Goal: Find specific page/section

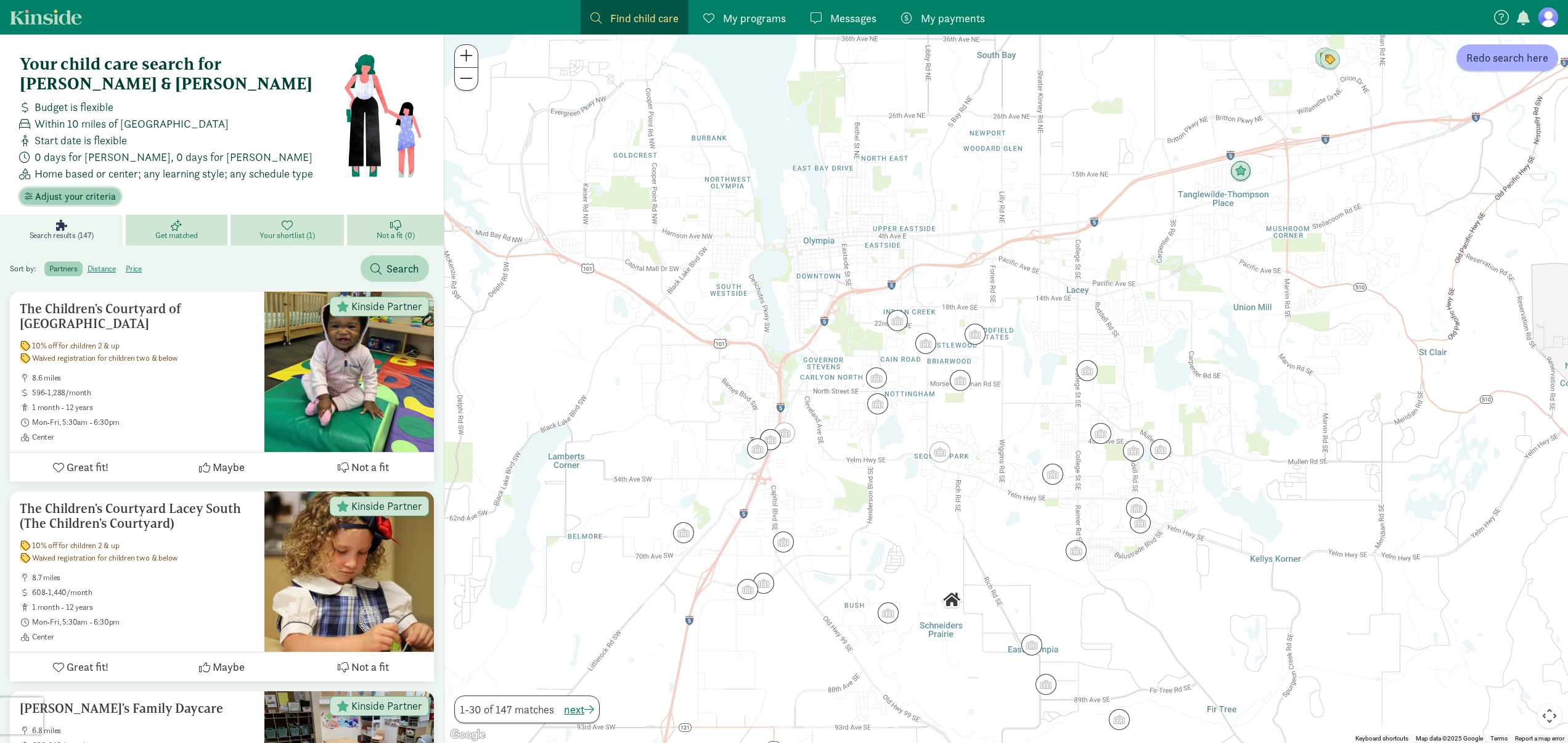
click at [94, 189] on span "Adjust your criteria" at bounding box center [75, 197] width 81 height 15
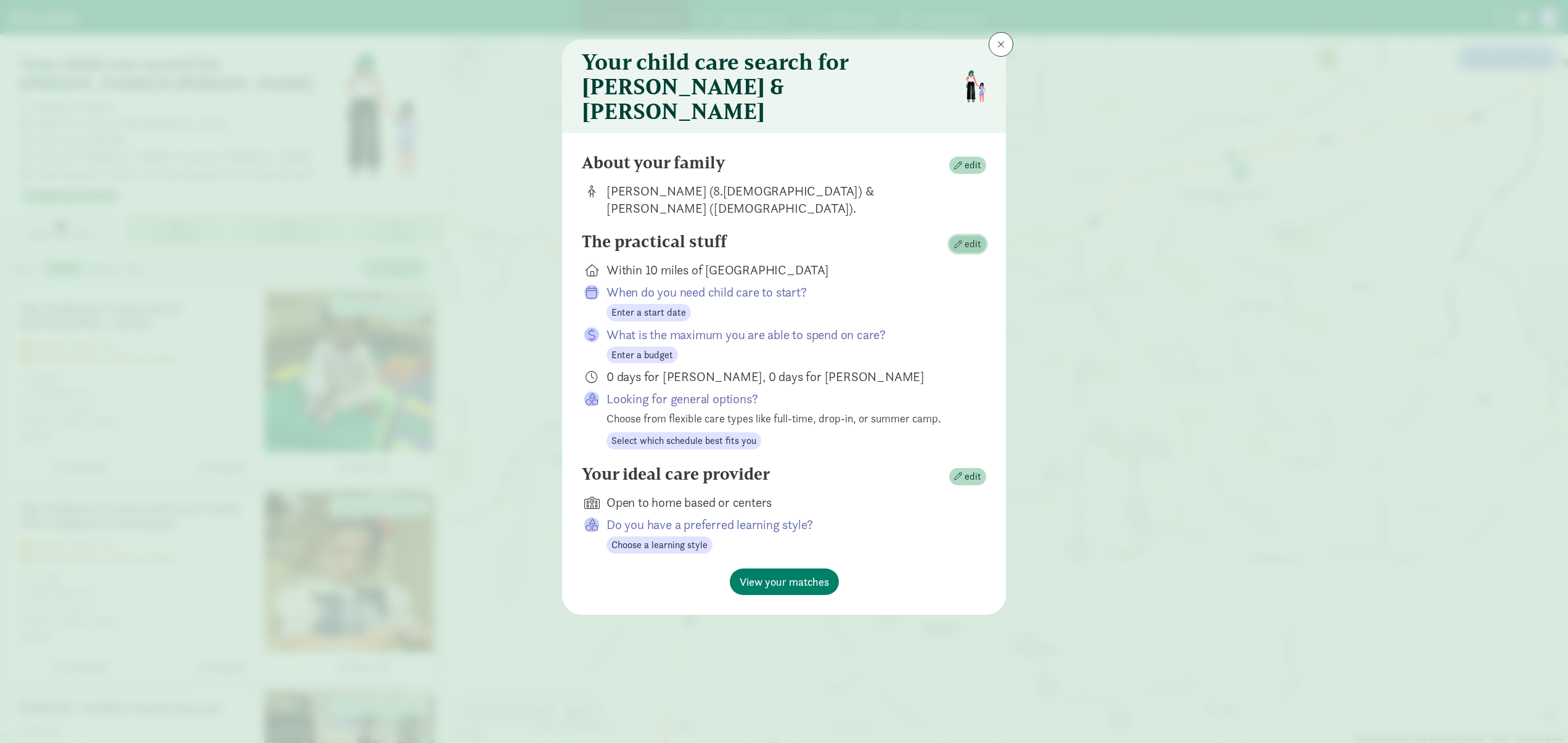
click at [970, 237] on span "edit" at bounding box center [972, 244] width 17 height 15
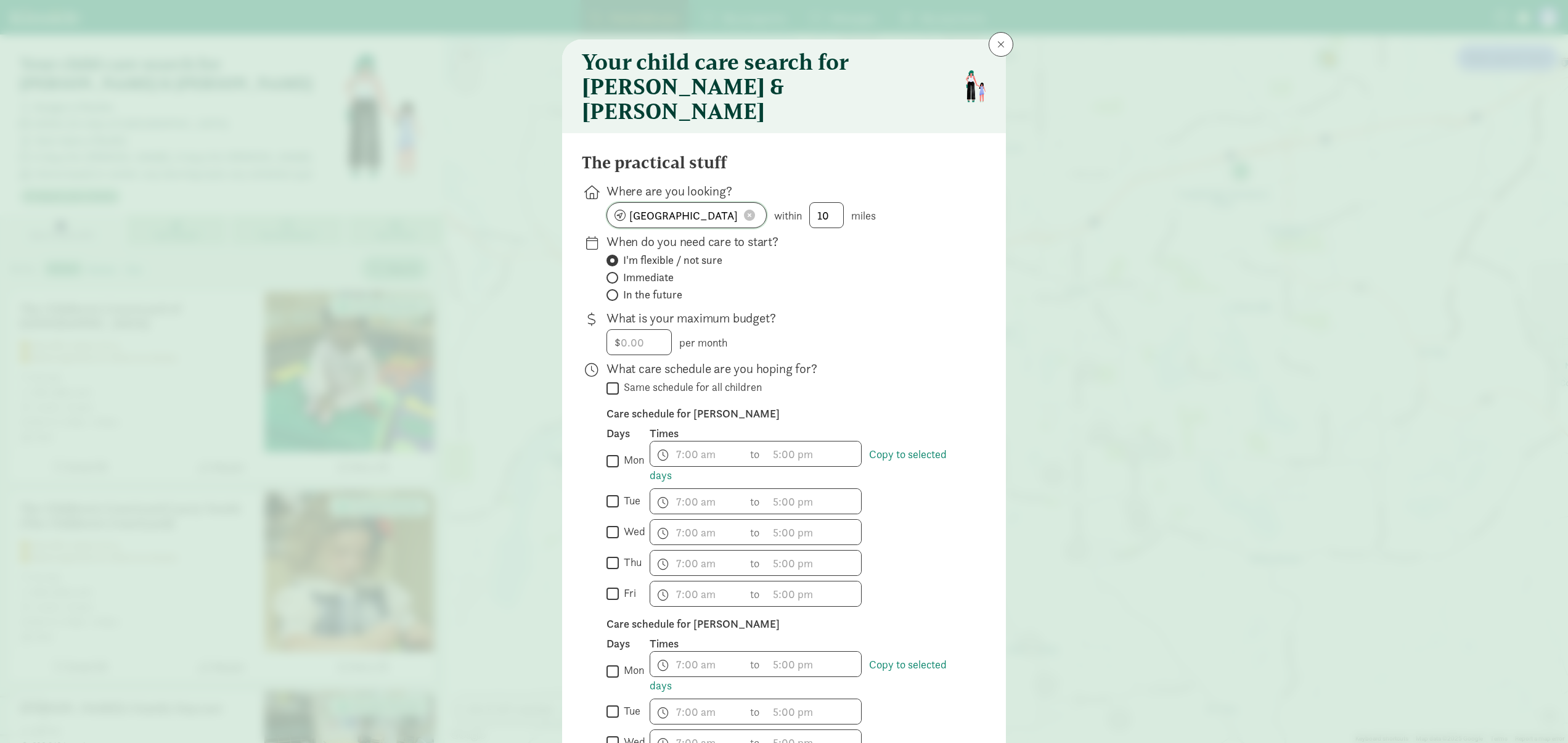
click at [723, 203] on input "[GEOGRAPHIC_DATA]" at bounding box center [687, 216] width 159 height 25
type input "1"
type input "11249"
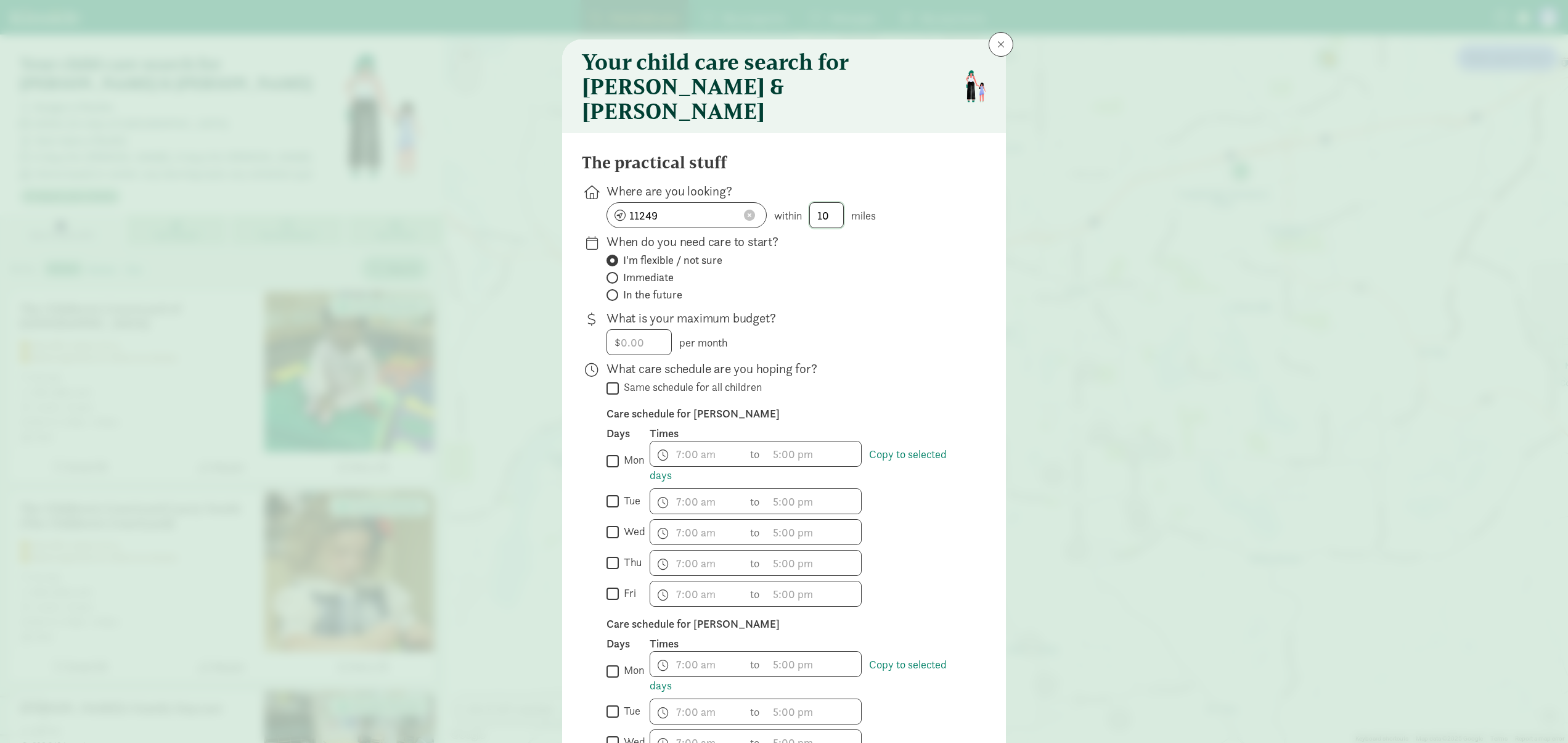
scroll to position [431, 0]
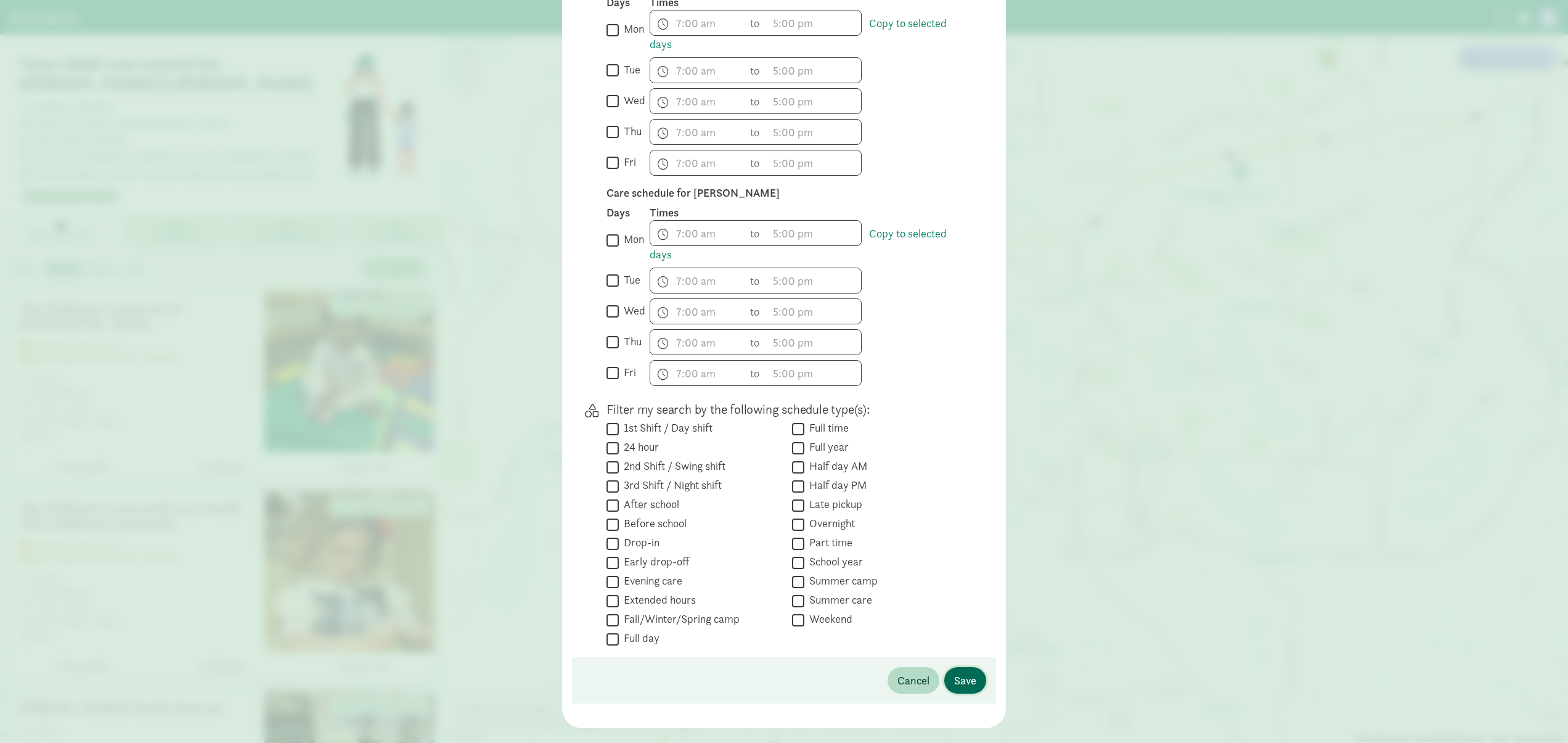
click at [965, 673] on span "Save" at bounding box center [966, 681] width 22 height 17
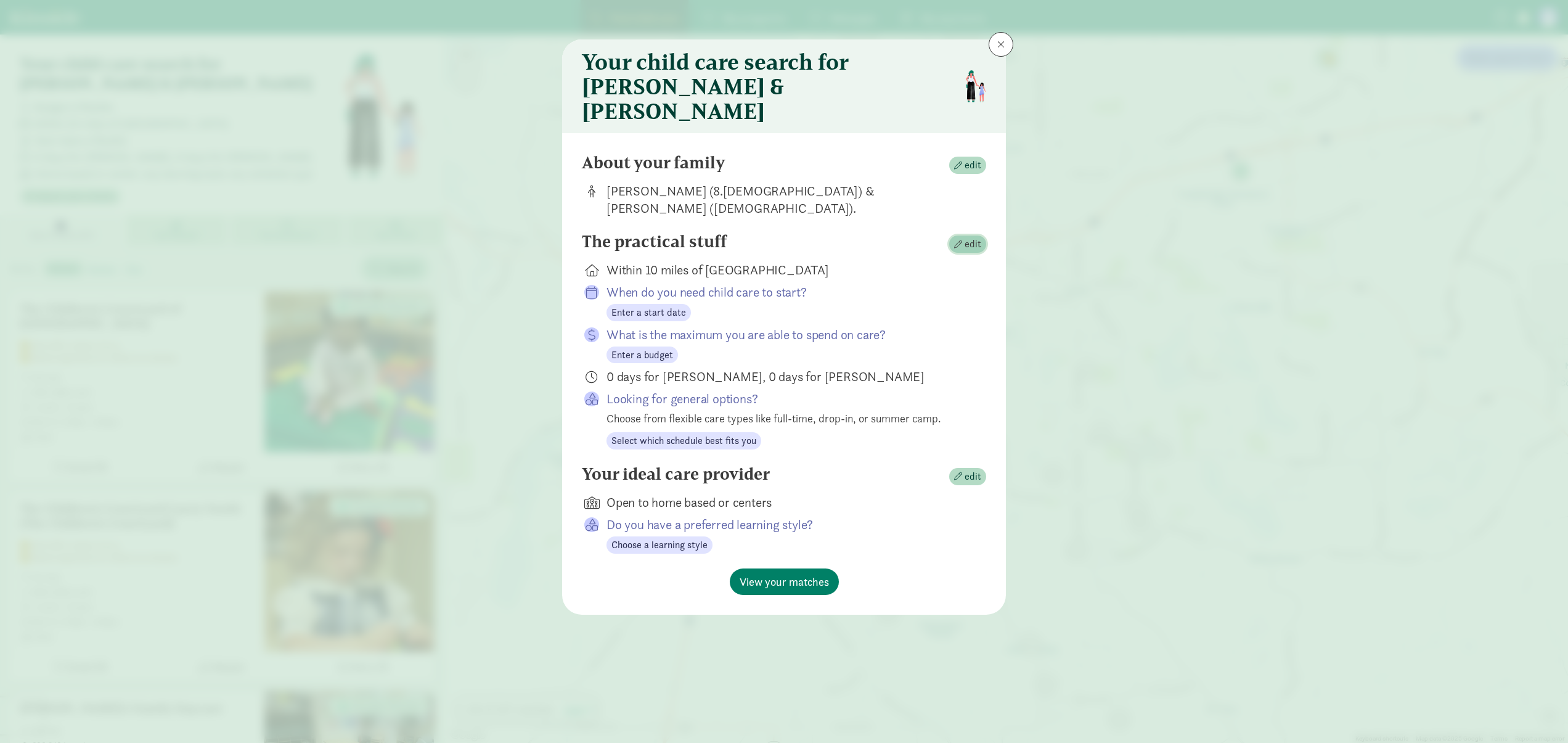
click at [968, 237] on span "edit" at bounding box center [972, 244] width 17 height 15
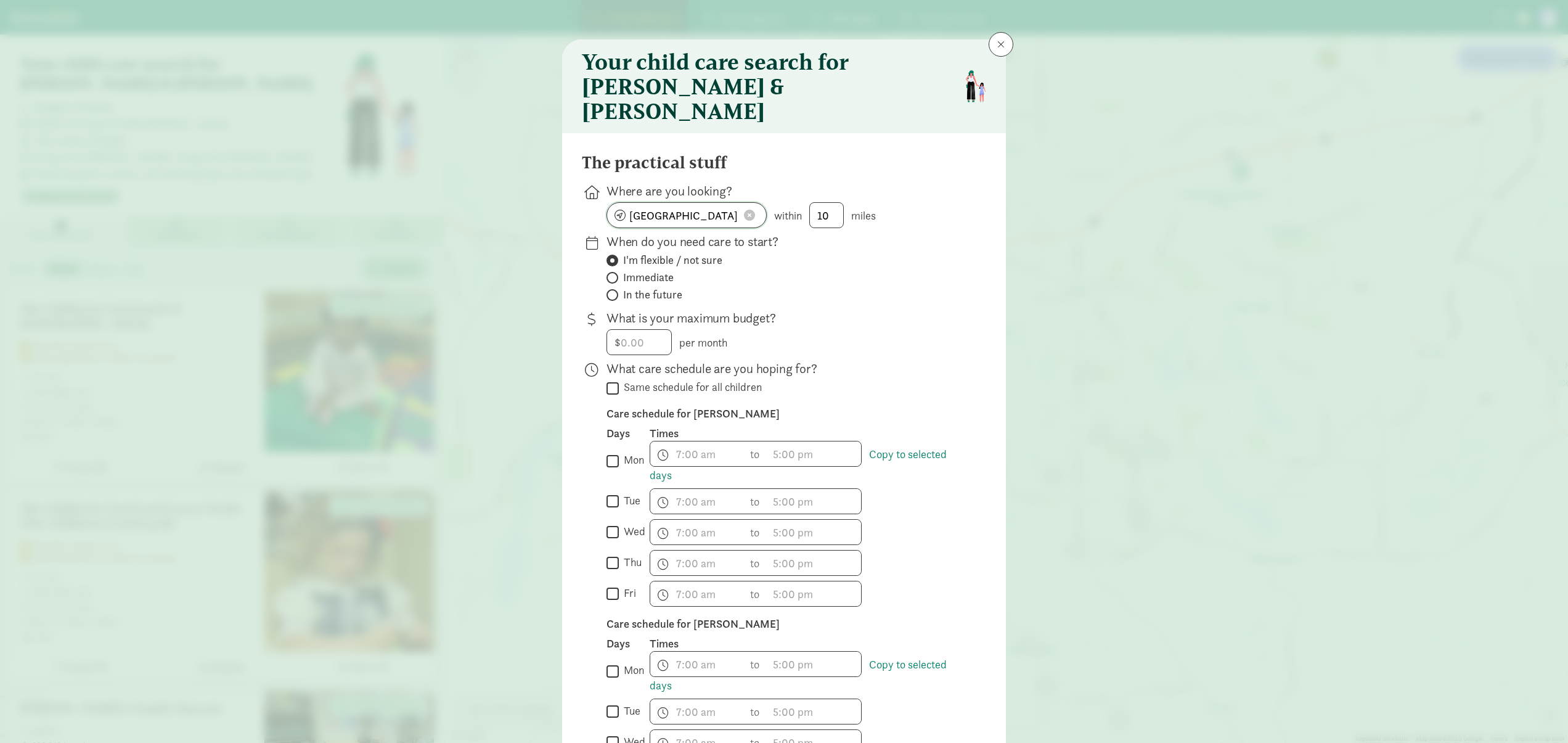
click at [738, 203] on input "[GEOGRAPHIC_DATA]" at bounding box center [687, 216] width 159 height 25
click at [753, 209] on span at bounding box center [749, 215] width 11 height 11
click at [723, 203] on input at bounding box center [687, 216] width 159 height 25
type input "[GEOGRAPHIC_DATA], [GEOGRAPHIC_DATA] 11249, [GEOGRAPHIC_DATA]"
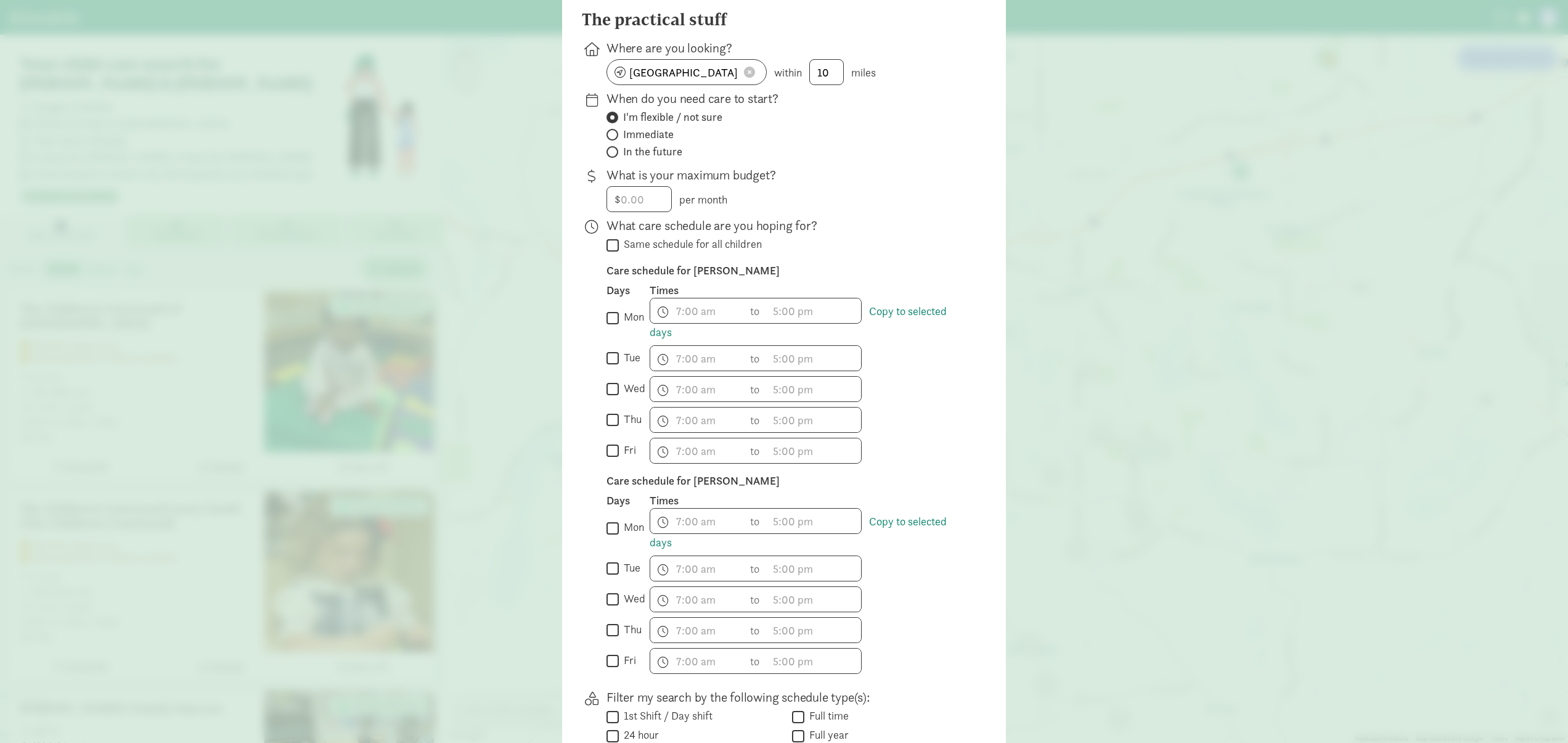
scroll to position [431, 0]
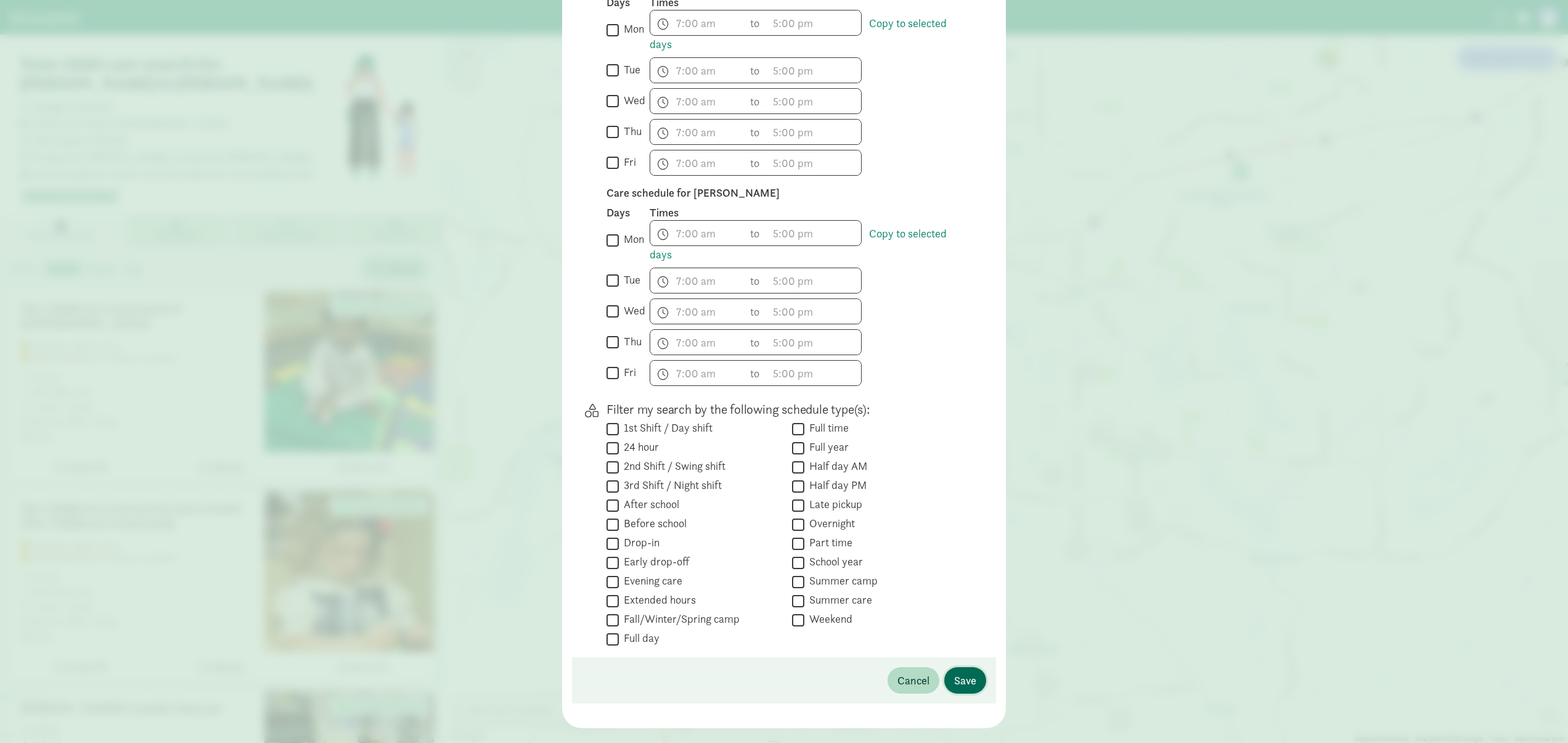
click at [976, 673] on span "Save" at bounding box center [966, 681] width 22 height 17
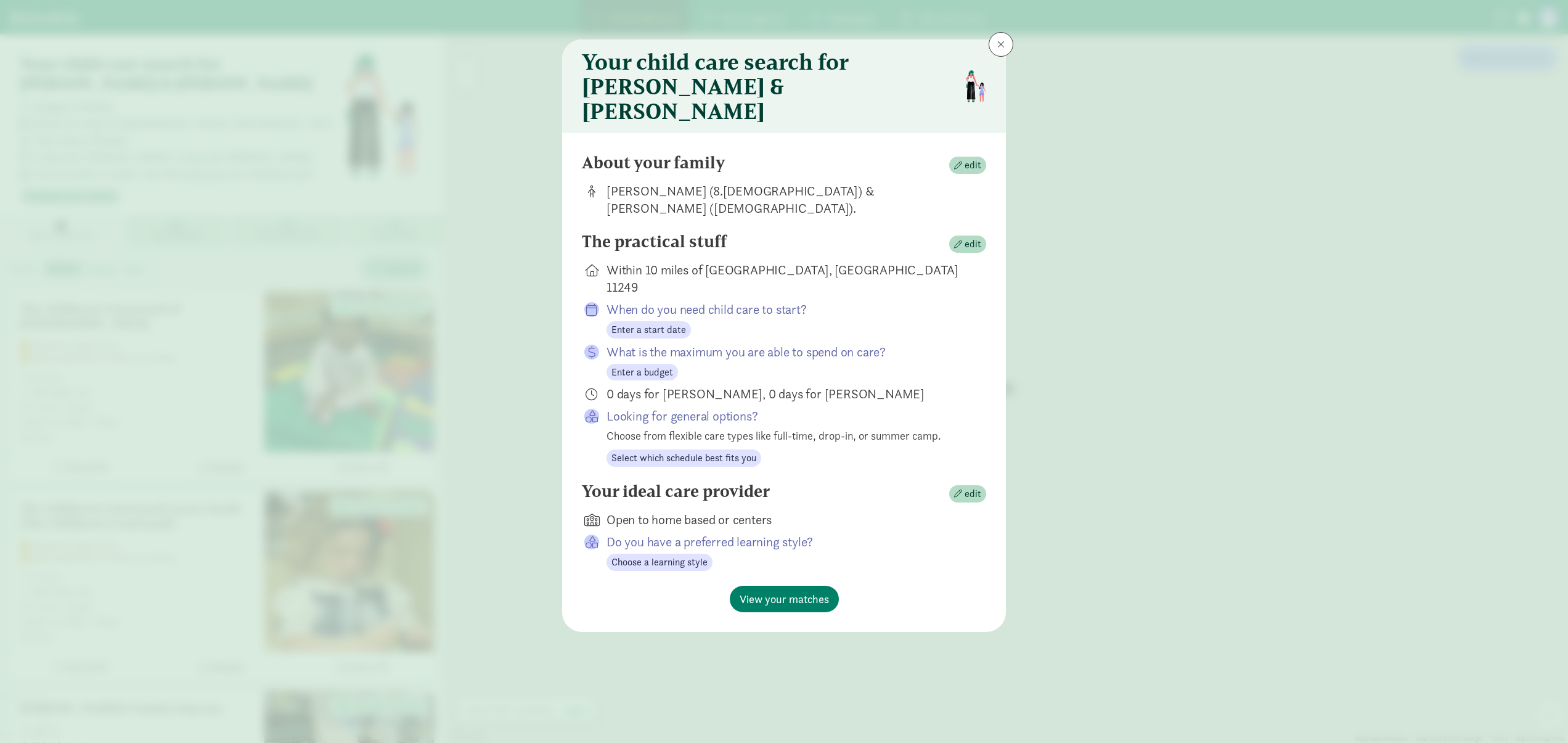
scroll to position [0, 0]
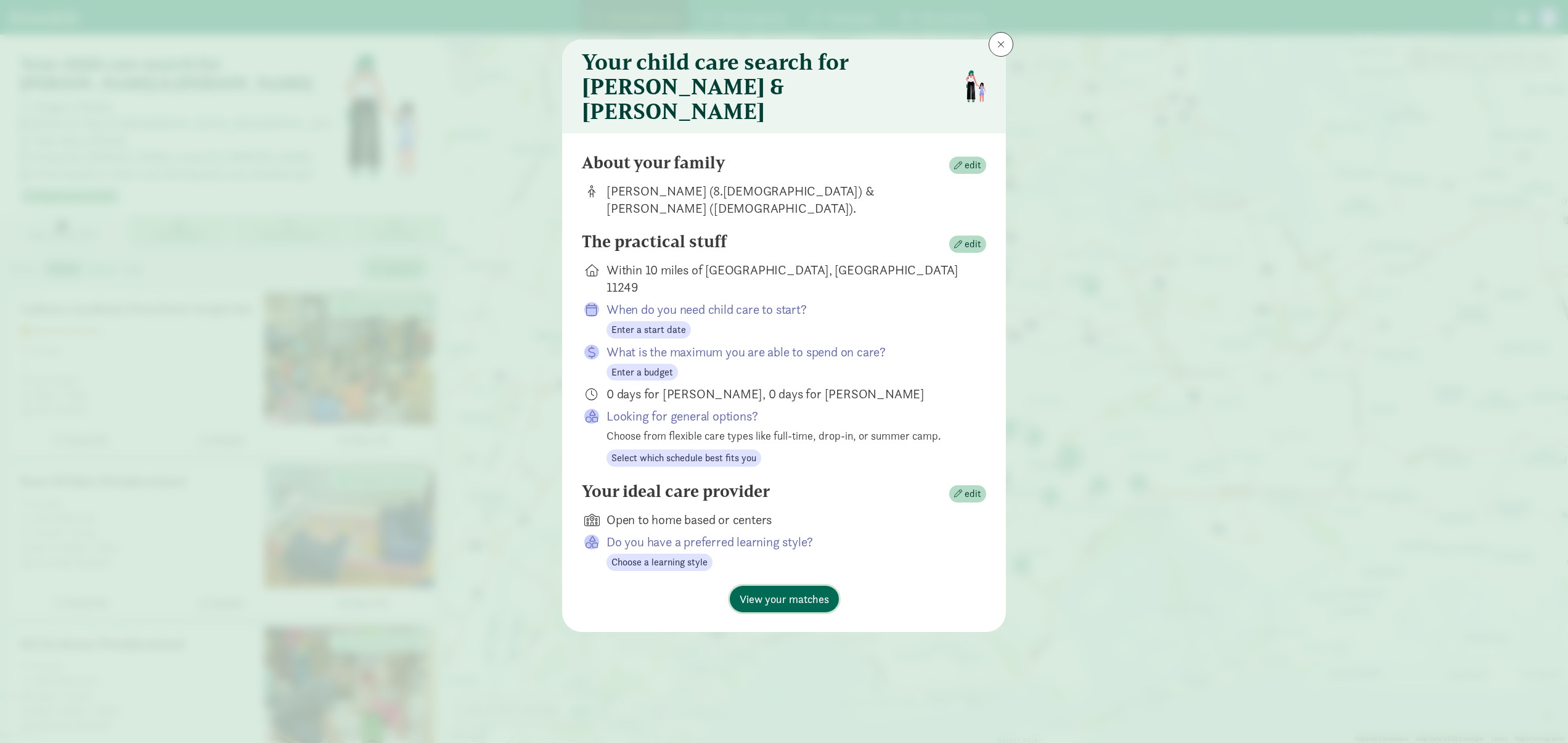
click at [778, 591] on span "View your matches" at bounding box center [784, 599] width 89 height 17
